Goal: Use online tool/utility: Utilize a website feature to perform a specific function

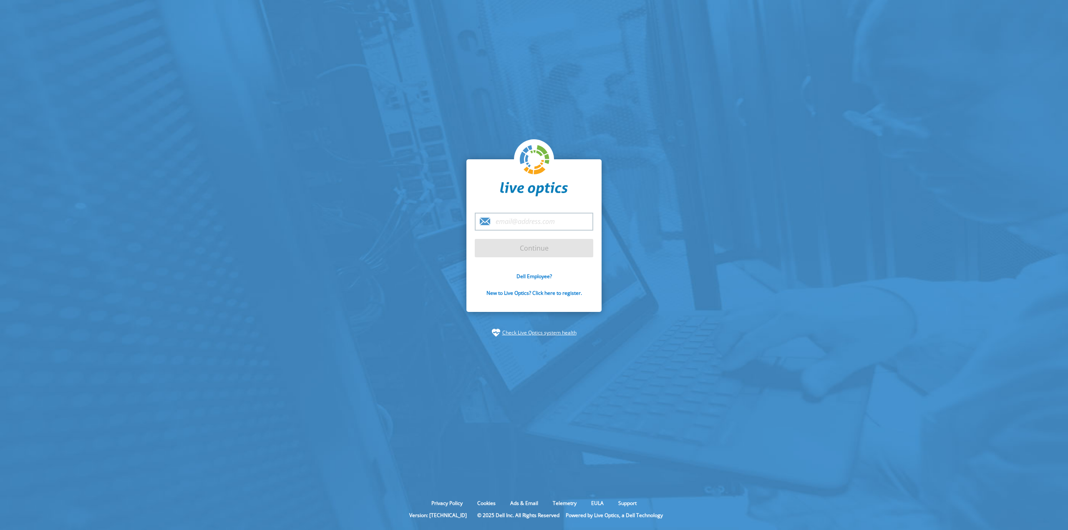
type input "[EMAIL_ADDRESS][PERSON_NAME][DOMAIN_NAME]"
click at [538, 247] on input "Continue" at bounding box center [534, 248] width 118 height 18
click at [530, 248] on input "Continue" at bounding box center [534, 248] width 118 height 18
click at [500, 291] on link "New to Live Optics? Click here to register." at bounding box center [534, 292] width 96 height 7
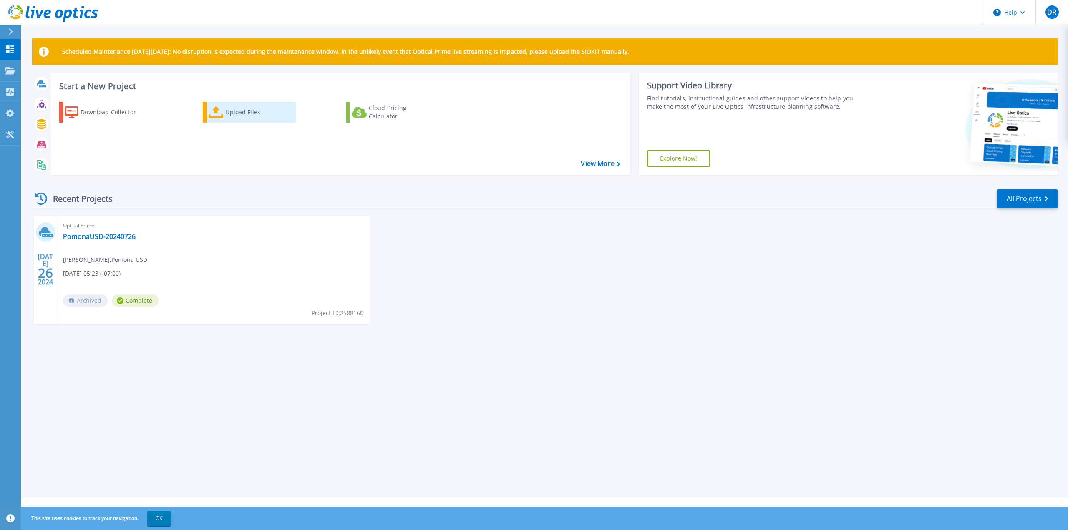
click at [245, 111] on div "Upload Files" at bounding box center [258, 112] width 67 height 17
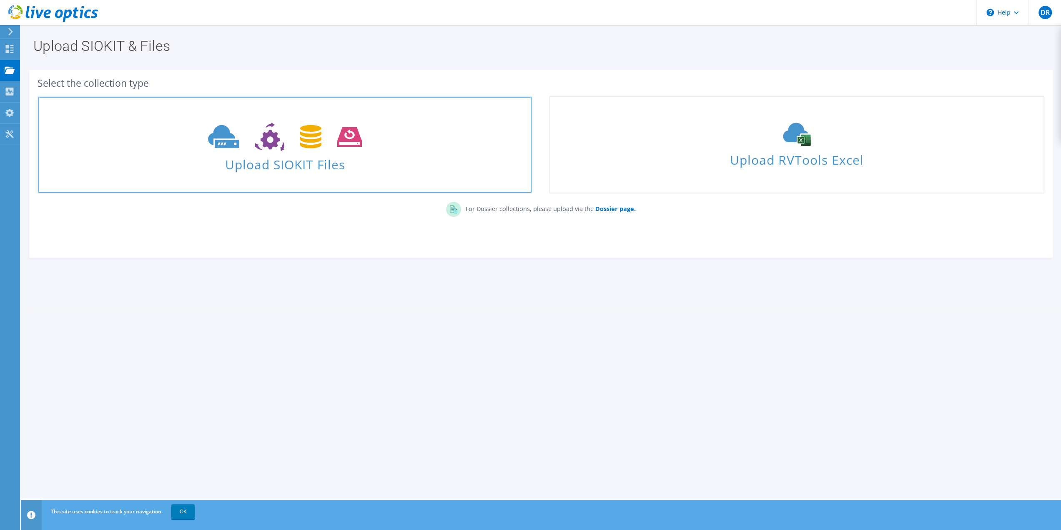
click at [224, 143] on use at bounding box center [285, 137] width 154 height 29
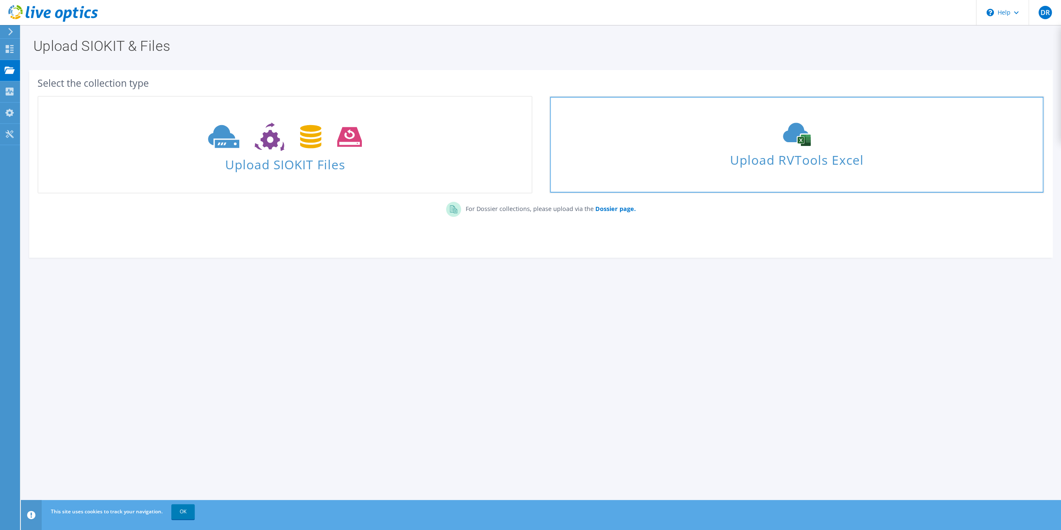
click at [807, 133] on use at bounding box center [797, 134] width 28 height 23
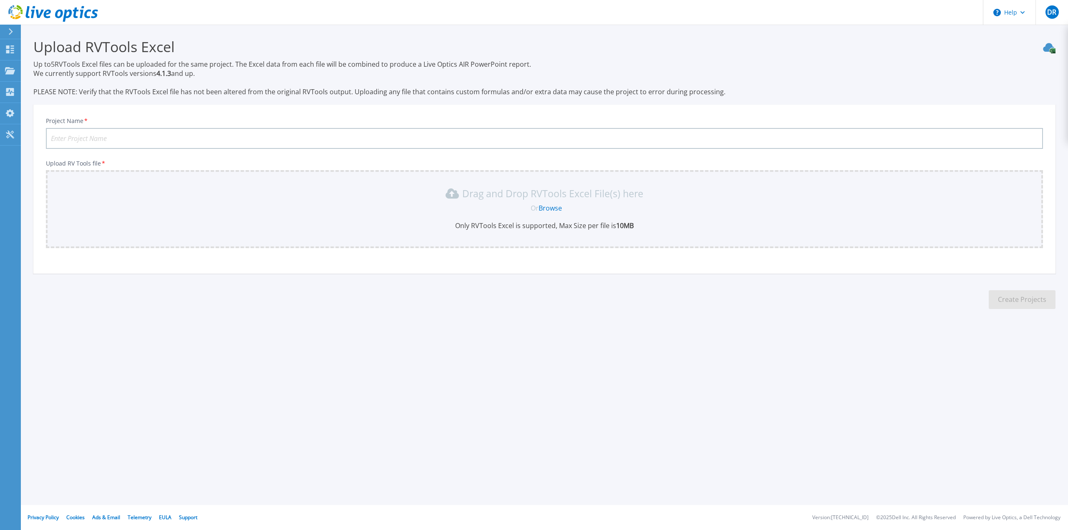
click at [118, 141] on input "Project Name *" at bounding box center [544, 138] width 997 height 21
click at [71, 134] on input "Project Name *" at bounding box center [544, 138] width 997 height 21
click at [65, 140] on input "Project Name *" at bounding box center [544, 138] width 997 height 21
click at [554, 206] on link "Browse" at bounding box center [549, 208] width 23 height 9
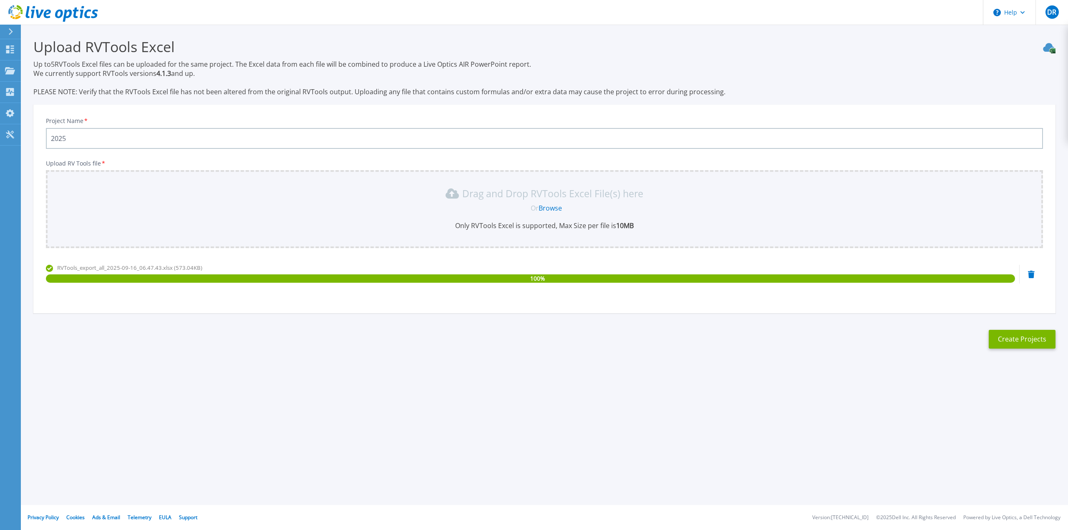
click at [73, 136] on input "2025" at bounding box center [544, 138] width 997 height 21
click at [68, 138] on input "2025outook" at bounding box center [544, 138] width 997 height 21
type input "2026outook"
click at [1015, 335] on button "Create Projects" at bounding box center [1021, 339] width 67 height 19
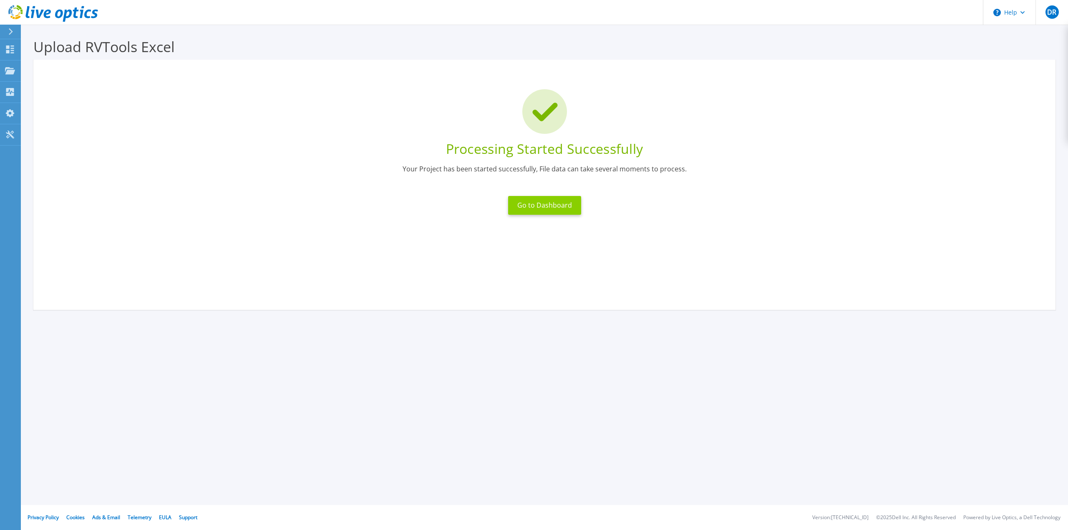
click at [541, 209] on button "Go to Dashboard" at bounding box center [544, 205] width 73 height 19
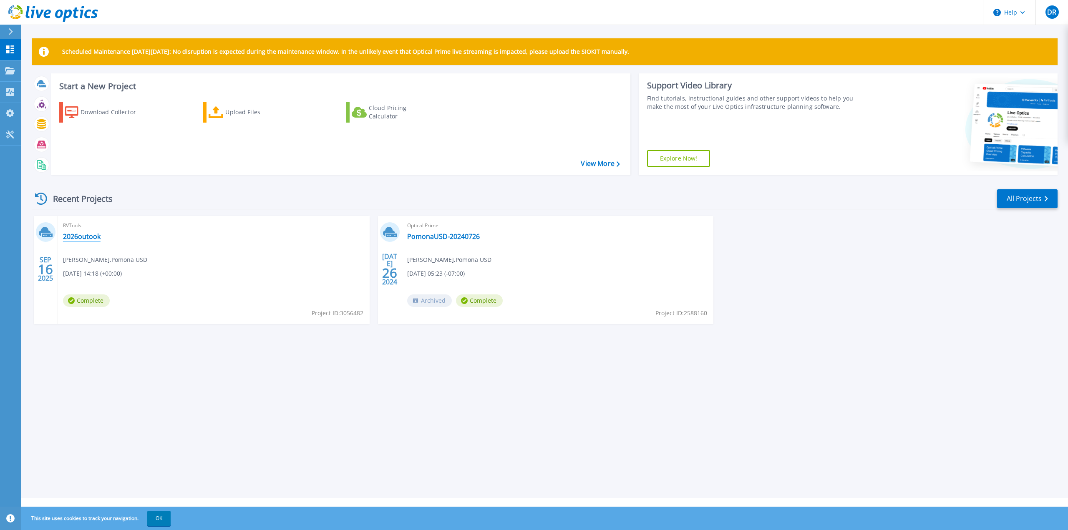
click at [72, 236] on link "2026outook" at bounding box center [82, 236] width 38 height 8
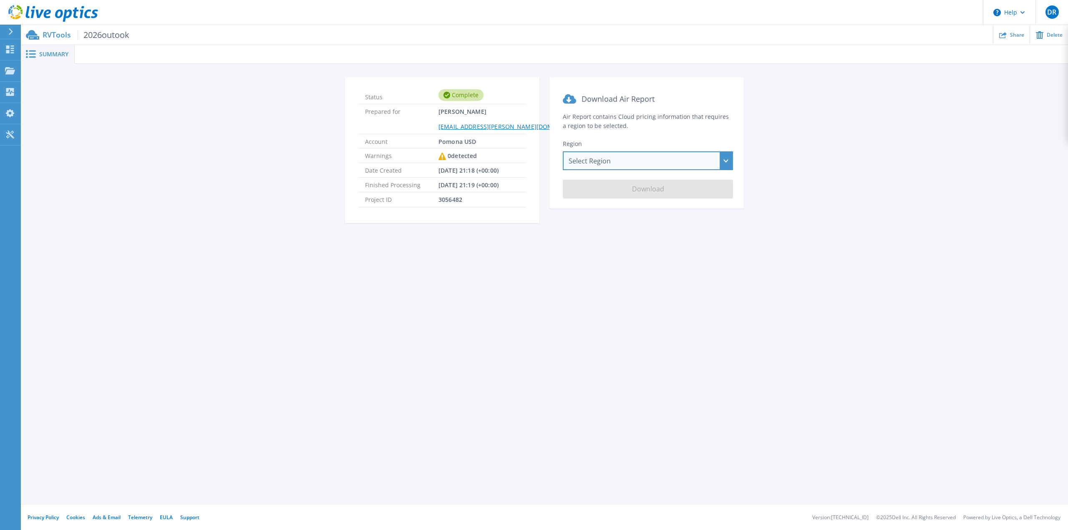
click at [589, 160] on div "Select Region Asia Pacific (Hong Kong) Asia Pacific (Mumbai) Asia Pacific (Seou…" at bounding box center [648, 160] width 170 height 19
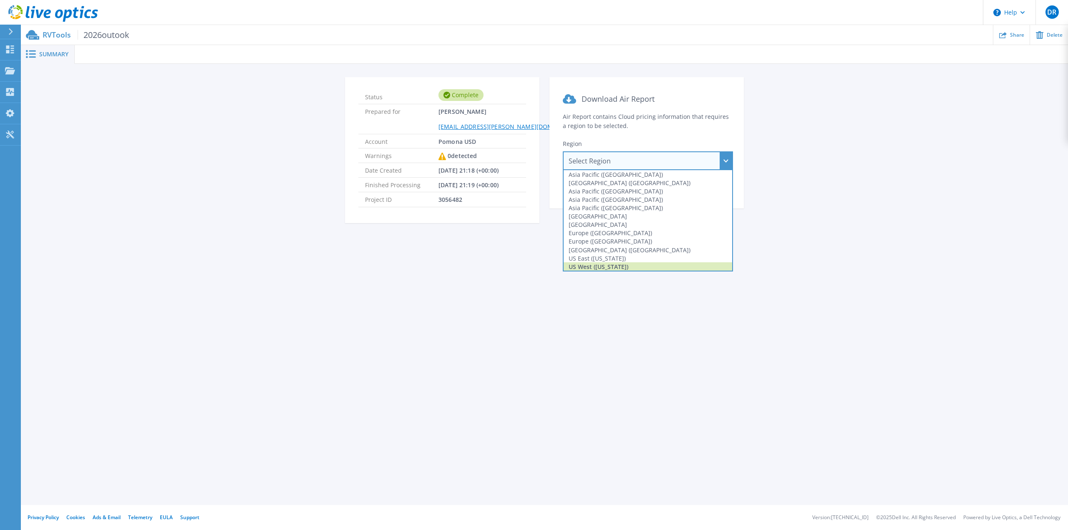
click at [577, 265] on div "US West (California)" at bounding box center [647, 266] width 168 height 8
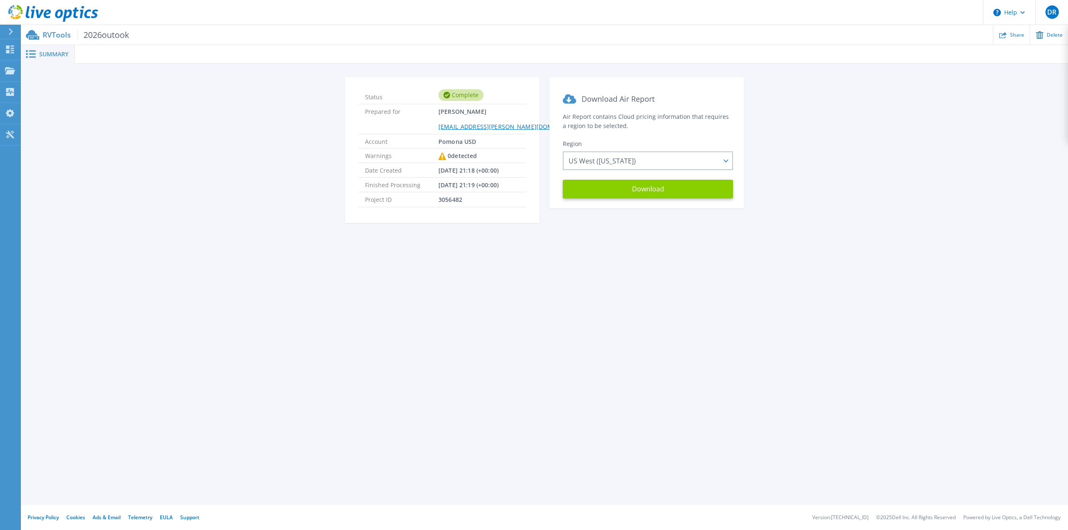
click at [651, 192] on button "Download" at bounding box center [648, 189] width 170 height 19
click at [53, 55] on span "Summary" at bounding box center [53, 54] width 29 height 6
click at [35, 69] on p "Projects" at bounding box center [33, 71] width 22 height 22
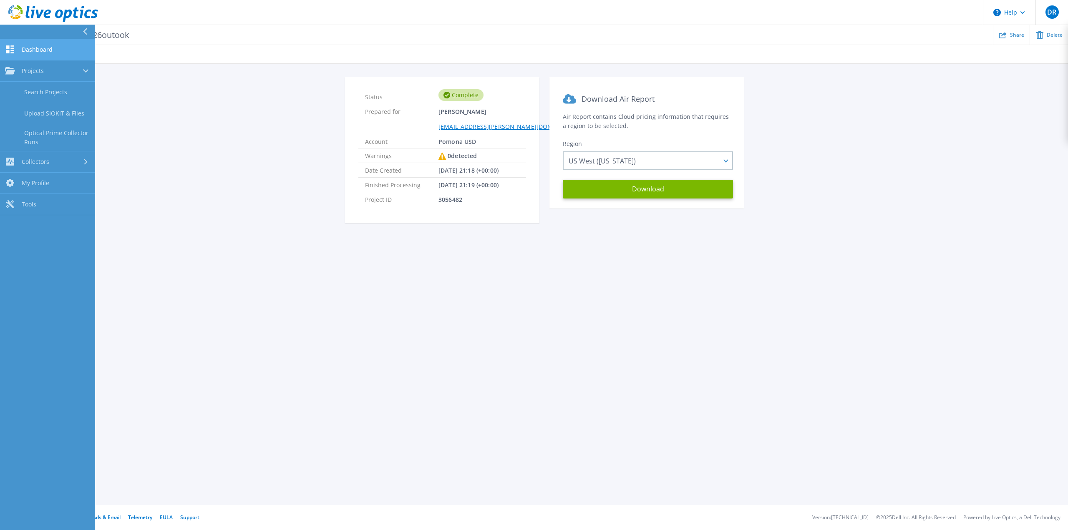
click at [25, 48] on span "Dashboard" at bounding box center [37, 50] width 31 height 8
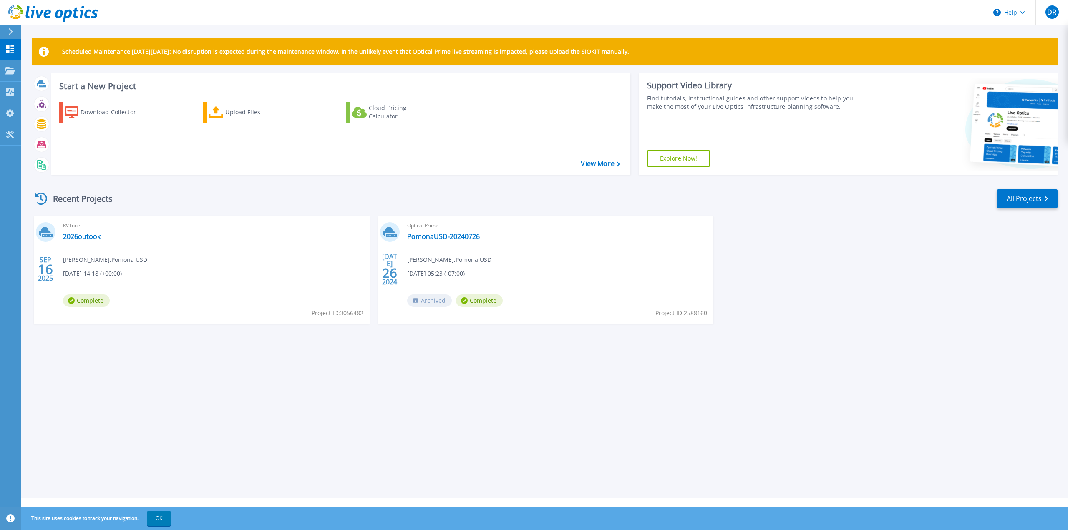
click at [92, 272] on span "[DATE] 14:18 (+00:00)" at bounding box center [92, 273] width 59 height 9
click at [68, 237] on link "2026outook" at bounding box center [82, 236] width 38 height 8
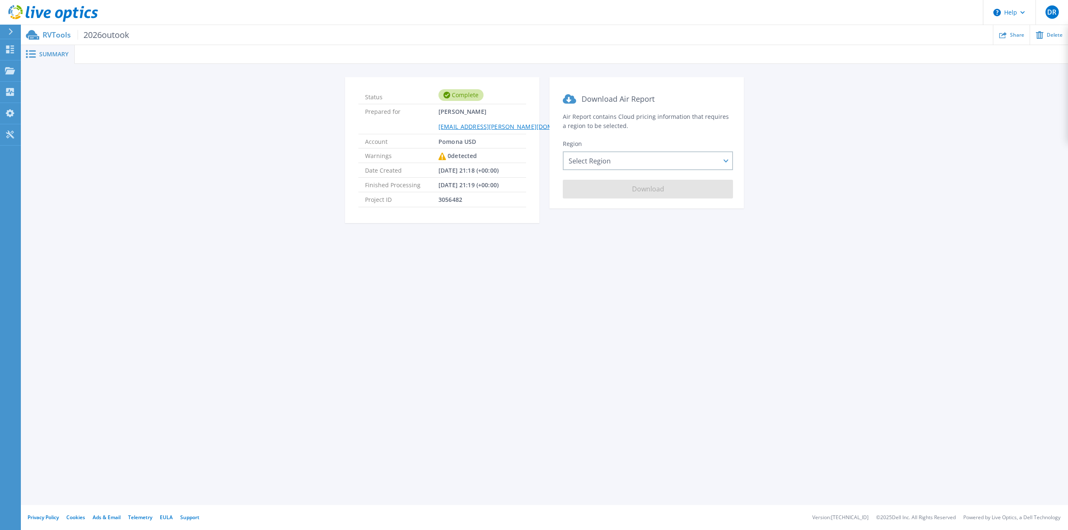
click at [214, 176] on div "Status Complete Prepared for [PERSON_NAME] [PERSON_NAME][EMAIL_ADDRESS][PERSON_…" at bounding box center [544, 155] width 1022 height 156
click at [105, 33] on span "2026outook" at bounding box center [104, 35] width 52 height 10
click at [261, 155] on div "Status Complete Prepared for [PERSON_NAME] [PERSON_NAME][EMAIL_ADDRESS][PERSON_…" at bounding box center [544, 155] width 1022 height 156
click at [13, 50] on icon at bounding box center [10, 49] width 10 height 8
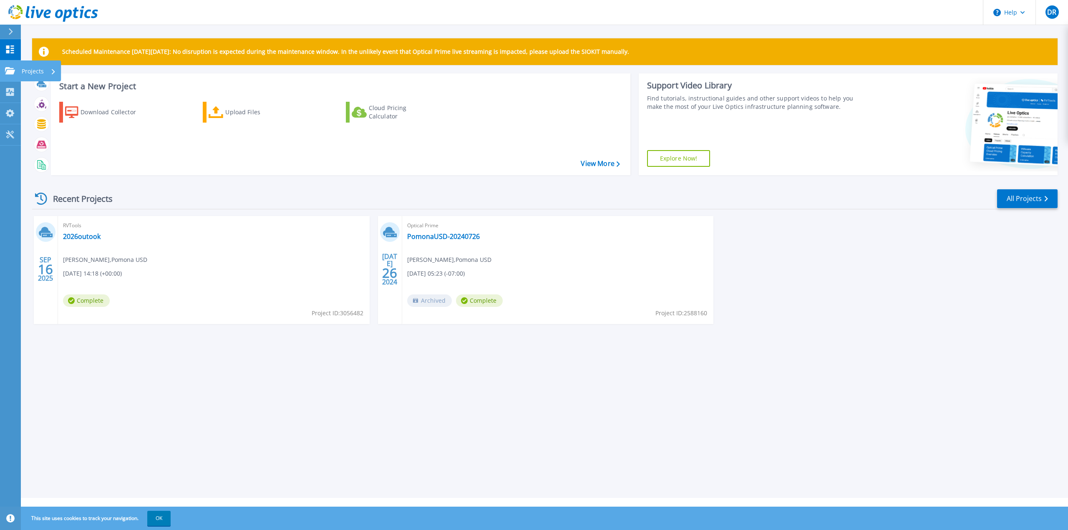
click at [11, 68] on icon at bounding box center [10, 70] width 10 height 7
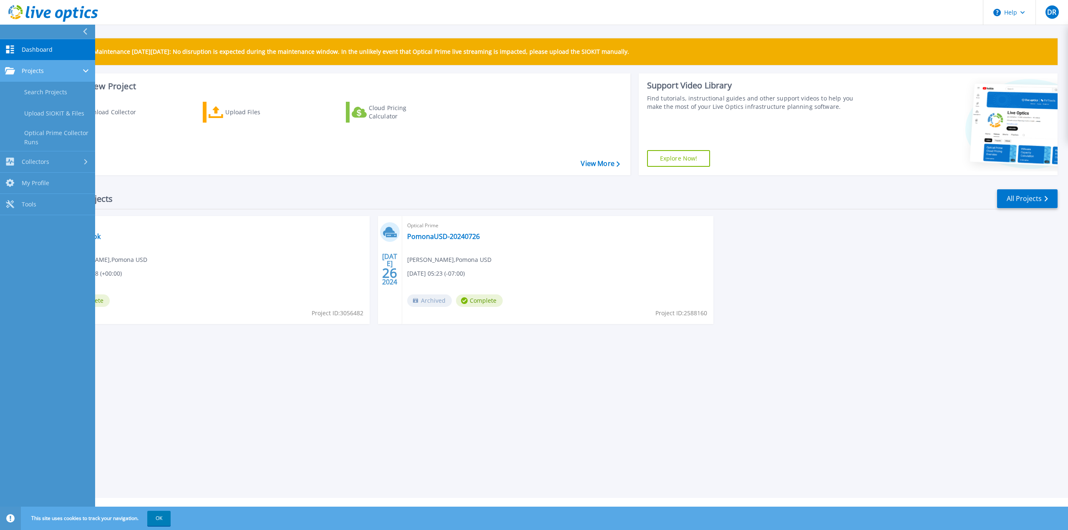
click at [11, 68] on icon at bounding box center [10, 70] width 10 height 7
click at [58, 91] on div "Collectors" at bounding box center [47, 92] width 85 height 8
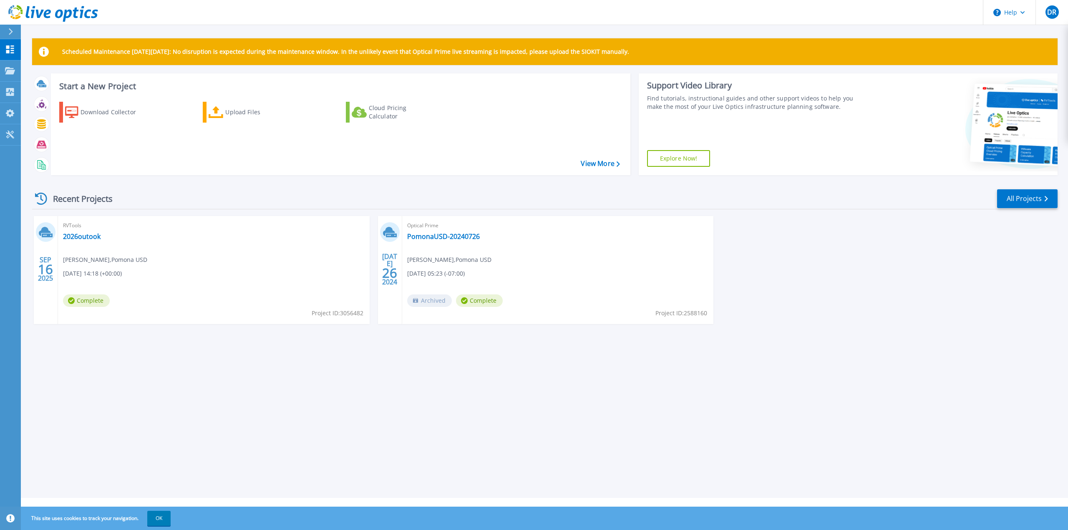
drag, startPoint x: 291, startPoint y: 388, endPoint x: 303, endPoint y: 351, distance: 39.4
click at [291, 388] on div "Scheduled Maintenance on Monday 22nd September: No disruption is expected durin…" at bounding box center [544, 249] width 1047 height 498
